Goal: Task Accomplishment & Management: Manage account settings

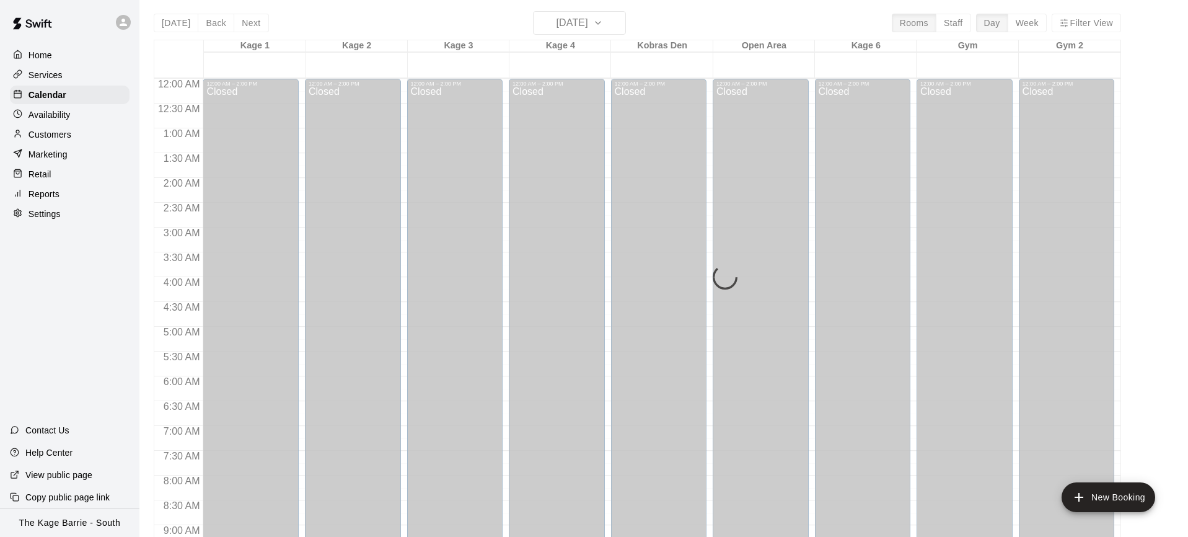
scroll to position [721, 0]
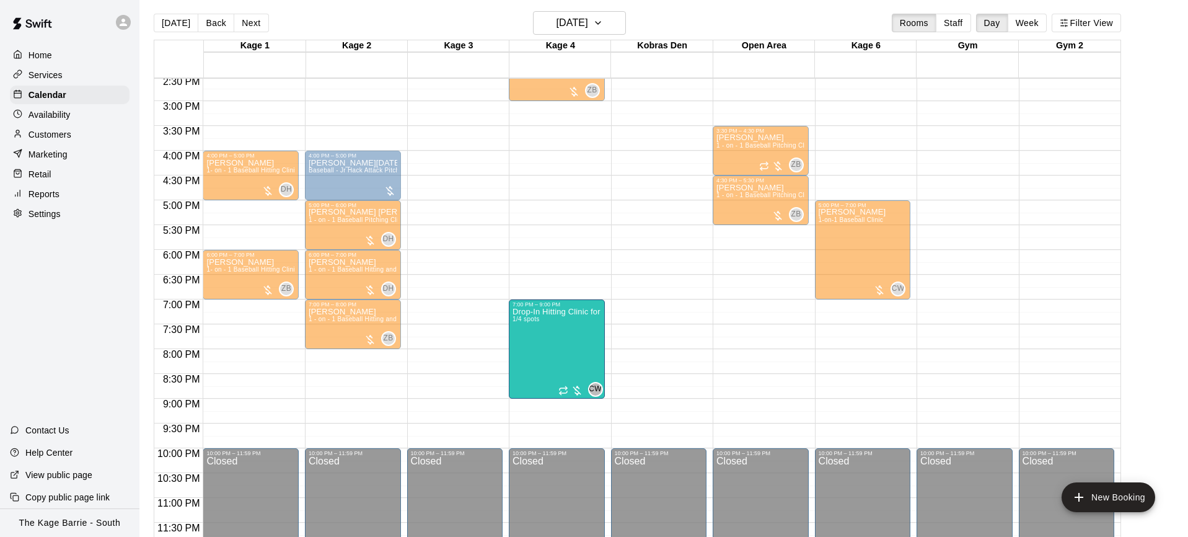
drag, startPoint x: 563, startPoint y: 348, endPoint x: 590, endPoint y: 358, distance: 29.6
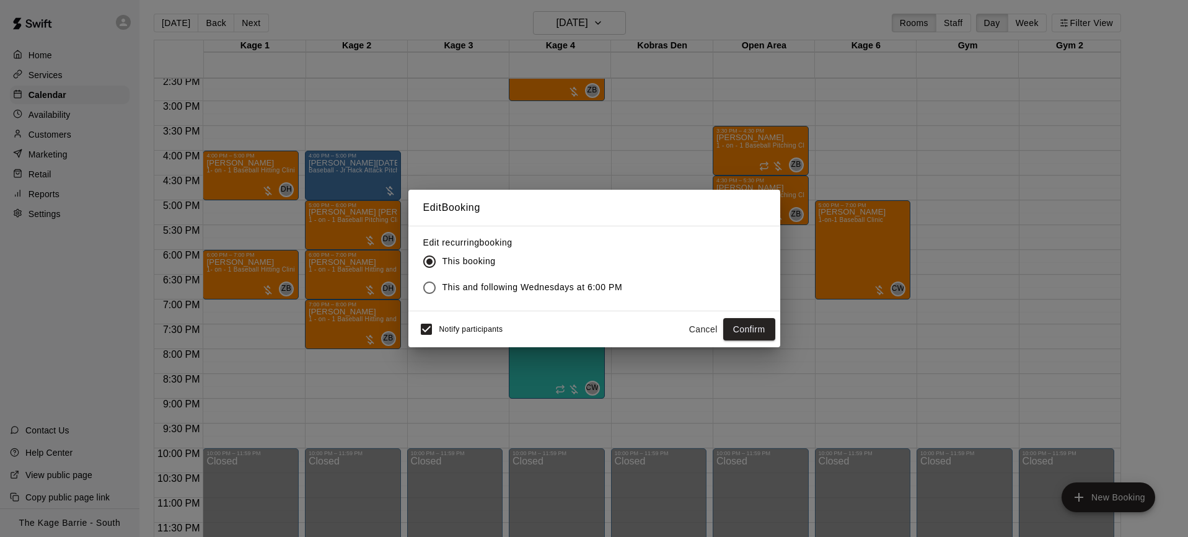
click at [693, 330] on button "Cancel" at bounding box center [703, 329] width 40 height 23
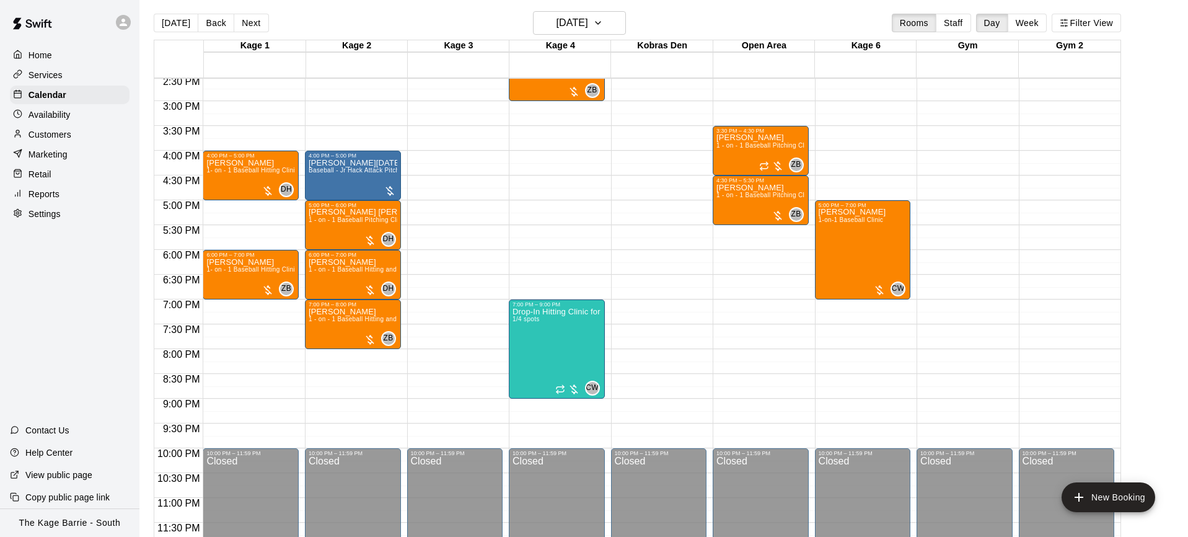
click at [177, 25] on button "[DATE]" at bounding box center [176, 23] width 45 height 19
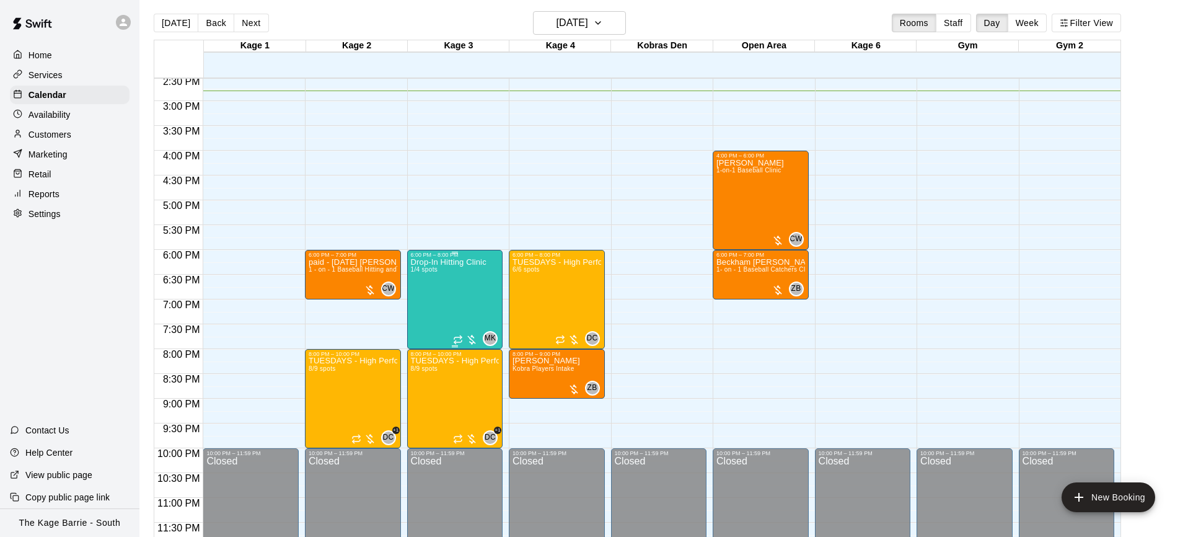
click at [442, 306] on div "Drop-In Hitting Clinic 1/4 spots" at bounding box center [449, 526] width 76 height 537
click at [426, 307] on img "edit" at bounding box center [423, 300] width 14 height 14
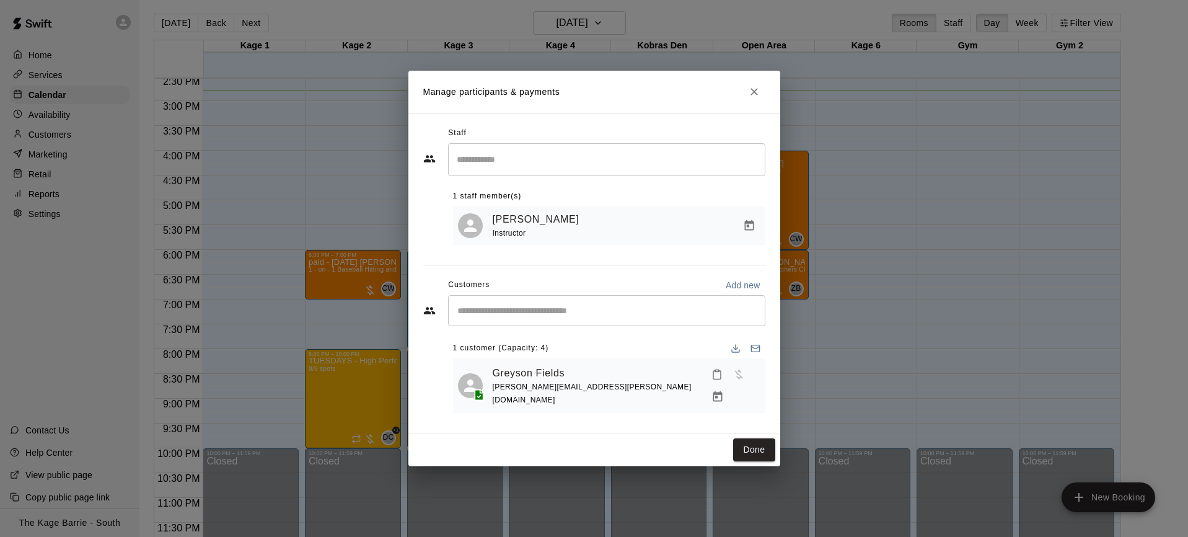
click at [578, 314] on input "Start typing to search customers..." at bounding box center [607, 310] width 306 height 12
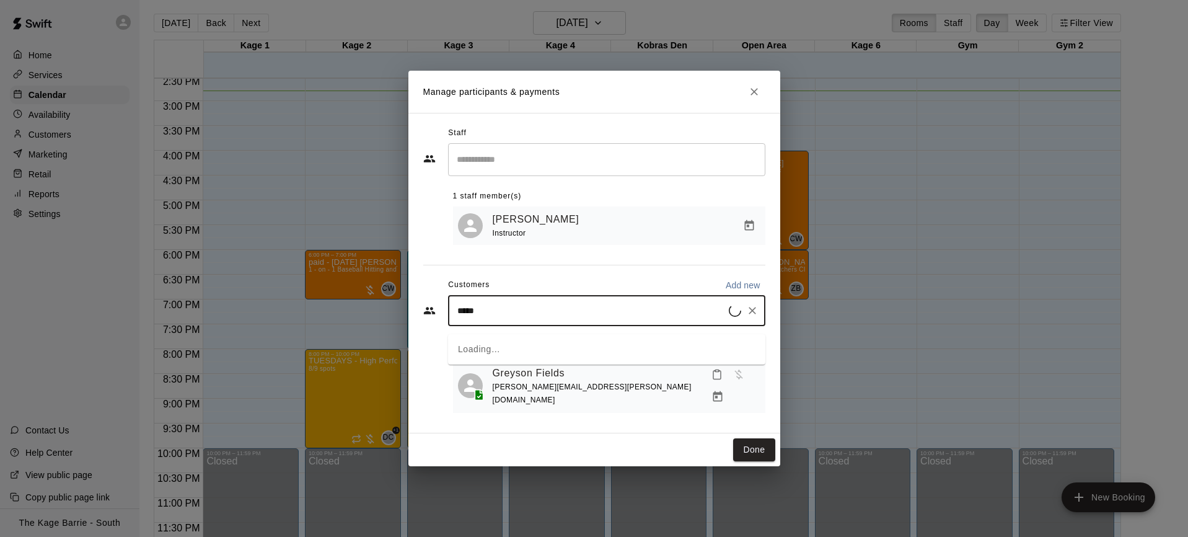
type input "******"
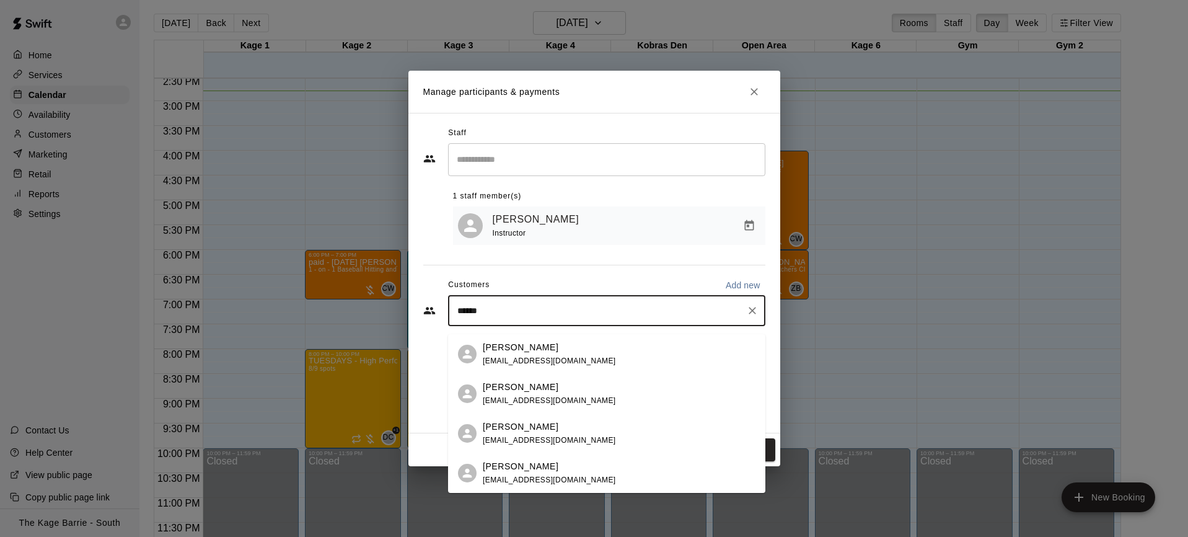
click at [587, 428] on div "[PERSON_NAME] [EMAIL_ADDRESS][DOMAIN_NAME]" at bounding box center [619, 433] width 273 height 27
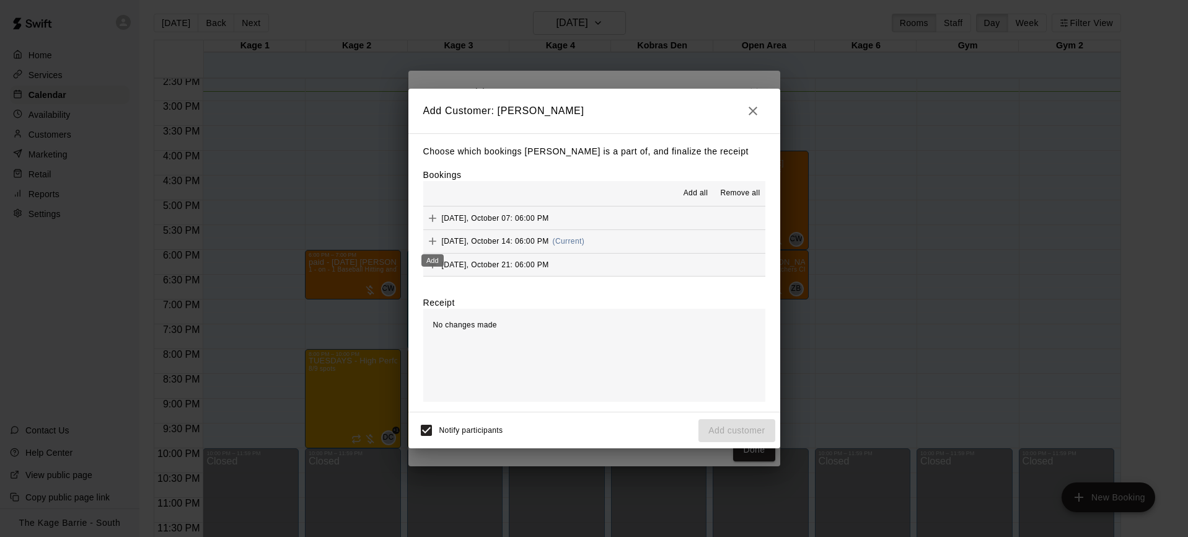
click at [434, 242] on icon "Add" at bounding box center [432, 241] width 12 height 12
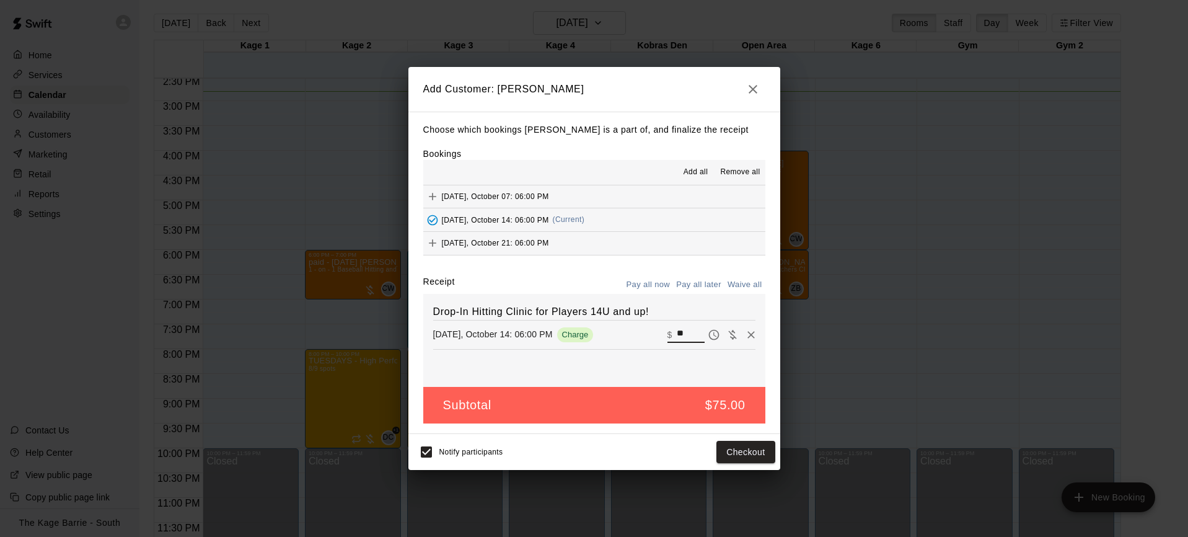
drag, startPoint x: 688, startPoint y: 334, endPoint x: 675, endPoint y: 333, distance: 13.0
click at [675, 333] on div "​ $ **" at bounding box center [685, 335] width 37 height 16
type input "**"
click at [705, 286] on button "Pay all later" at bounding box center [698, 284] width 51 height 19
click at [748, 453] on button "Add customer" at bounding box center [736, 452] width 76 height 23
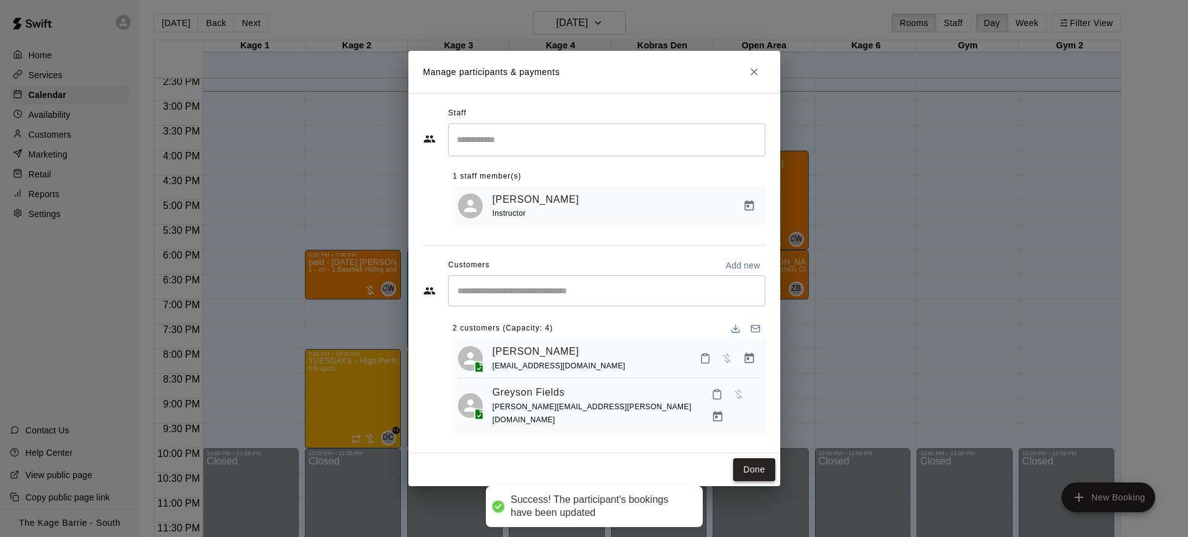
click at [756, 470] on button "Done" at bounding box center [754, 469] width 42 height 23
